Goal: Task Accomplishment & Management: Complete application form

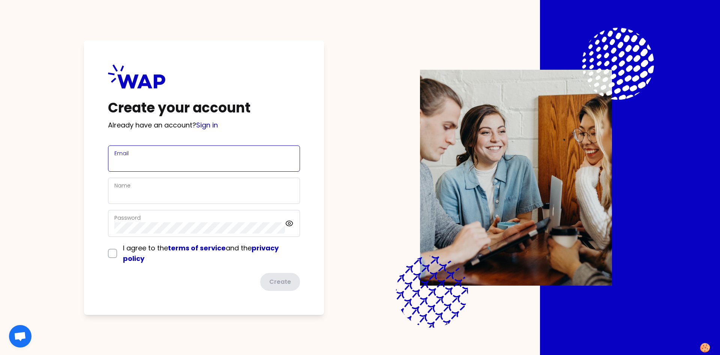
click at [200, 158] on input "Email" at bounding box center [203, 163] width 179 height 11
type input "P"
type input "pierre-louis.rodoz@somfy.com"
click at [124, 194] on input "Name" at bounding box center [203, 195] width 179 height 11
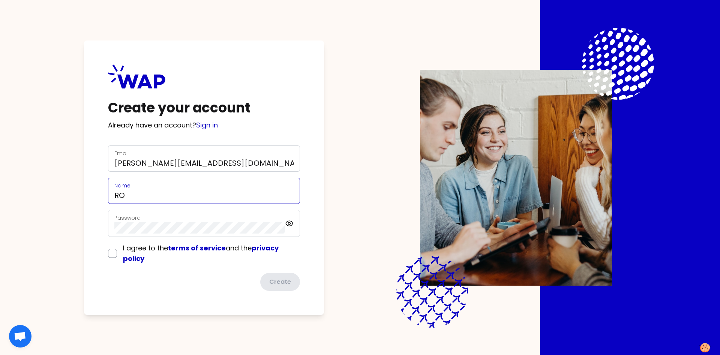
type input "R"
type input "PIERRE LOUIS RODOZ"
click at [113, 253] on input "checkbox" at bounding box center [112, 253] width 9 height 9
checkbox input "true"
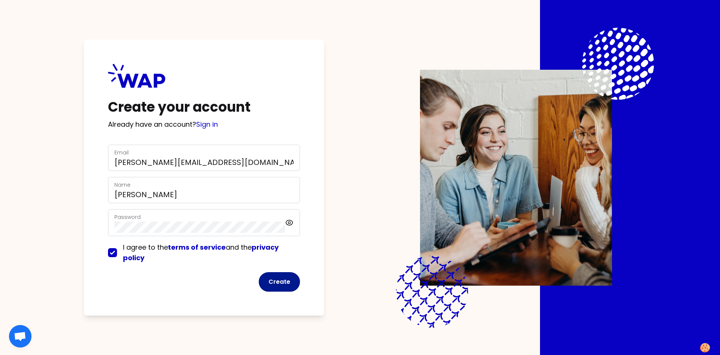
click at [278, 282] on button "Create" at bounding box center [279, 282] width 41 height 20
